Goal: Check status: Check status

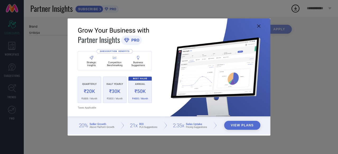
type input "All"
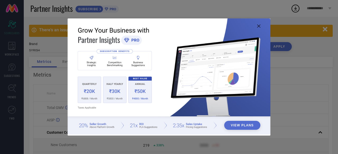
click at [258, 24] on img at bounding box center [169, 76] width 203 height 117
click at [258, 26] on icon at bounding box center [258, 26] width 3 height 3
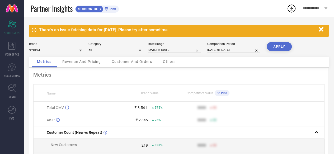
select select "6"
select select "2025"
select select "7"
select select "2025"
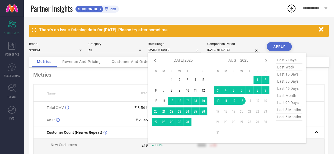
click at [156, 50] on input "[DATE] to [DATE]" at bounding box center [174, 50] width 53 height 6
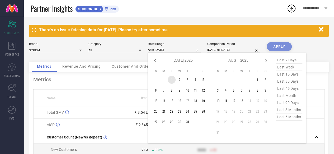
click at [172, 79] on td "1" at bounding box center [171, 80] width 8 height 8
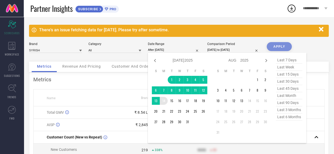
type input "[DATE] to [DATE]"
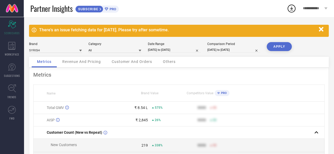
select select "6"
select select "2025"
select select "7"
select select "2025"
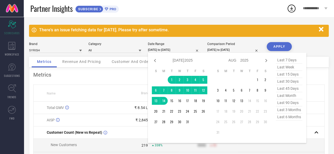
click at [178, 49] on input "[DATE] to [DATE]" at bounding box center [174, 50] width 53 height 6
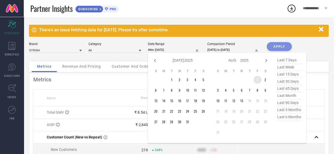
click at [258, 80] on td "1" at bounding box center [257, 80] width 8 height 8
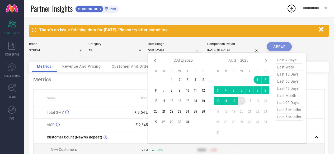
type input "[DATE] to [DATE]"
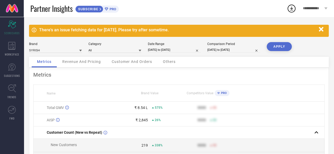
click at [282, 45] on button "APPLY" at bounding box center [278, 46] width 25 height 9
select select "7"
select select "2025"
select select "8"
select select "2025"
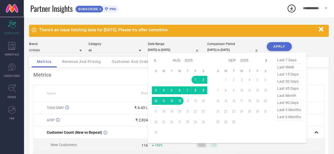
click at [169, 49] on input "[DATE] to [DATE]" at bounding box center [174, 50] width 53 height 6
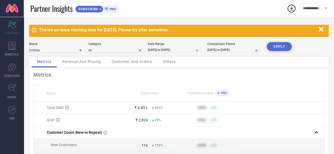
click at [172, 40] on div "There's an issue fetching data for [DATE]. Please try after sometime. Brand SYR…" at bounding box center [179, 127] width 310 height 220
